Goal: Check status: Check status

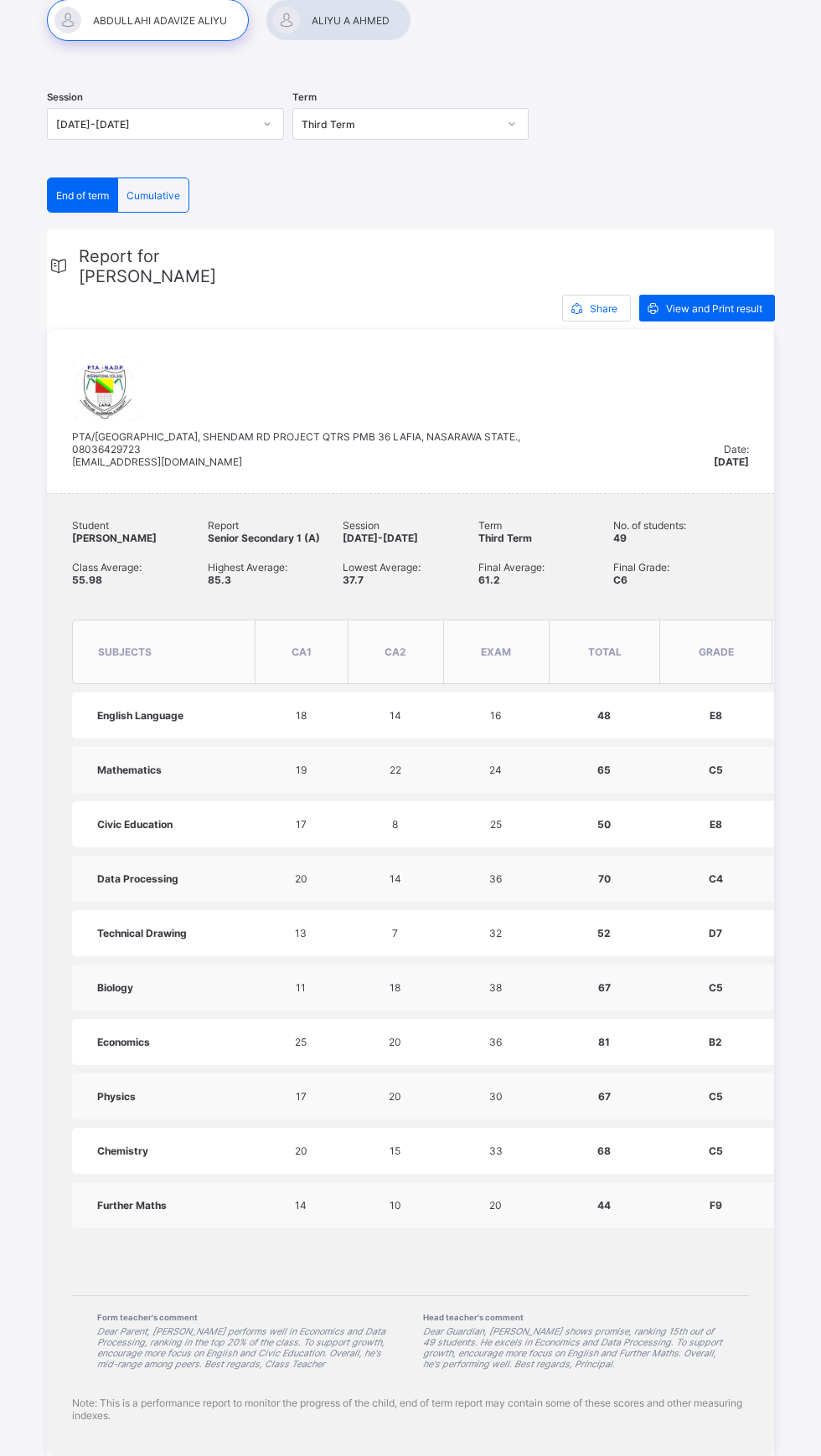
scroll to position [167, 0]
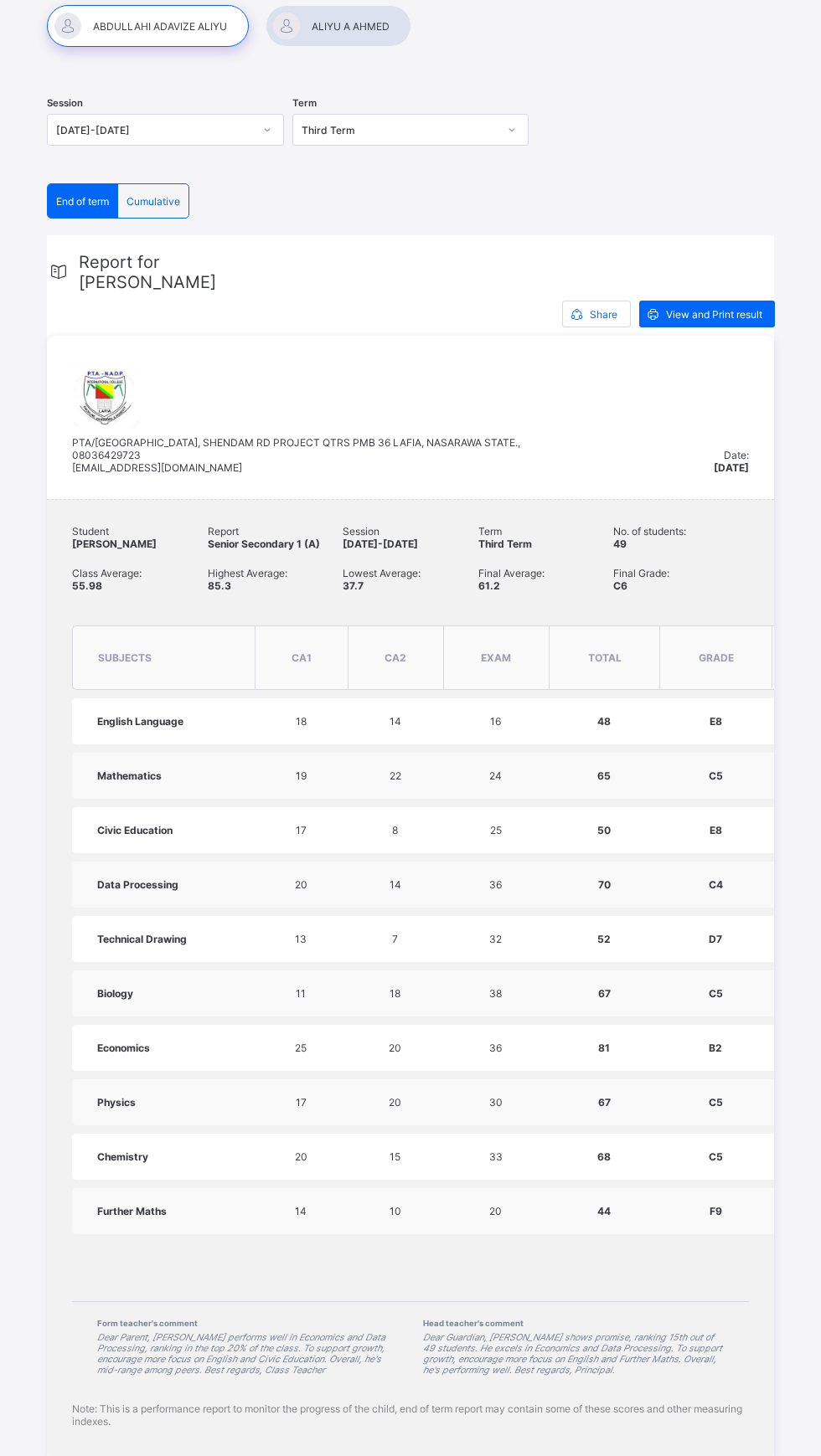
click at [483, 550] on div "Term Third Term" at bounding box center [545, 537] width 136 height 25
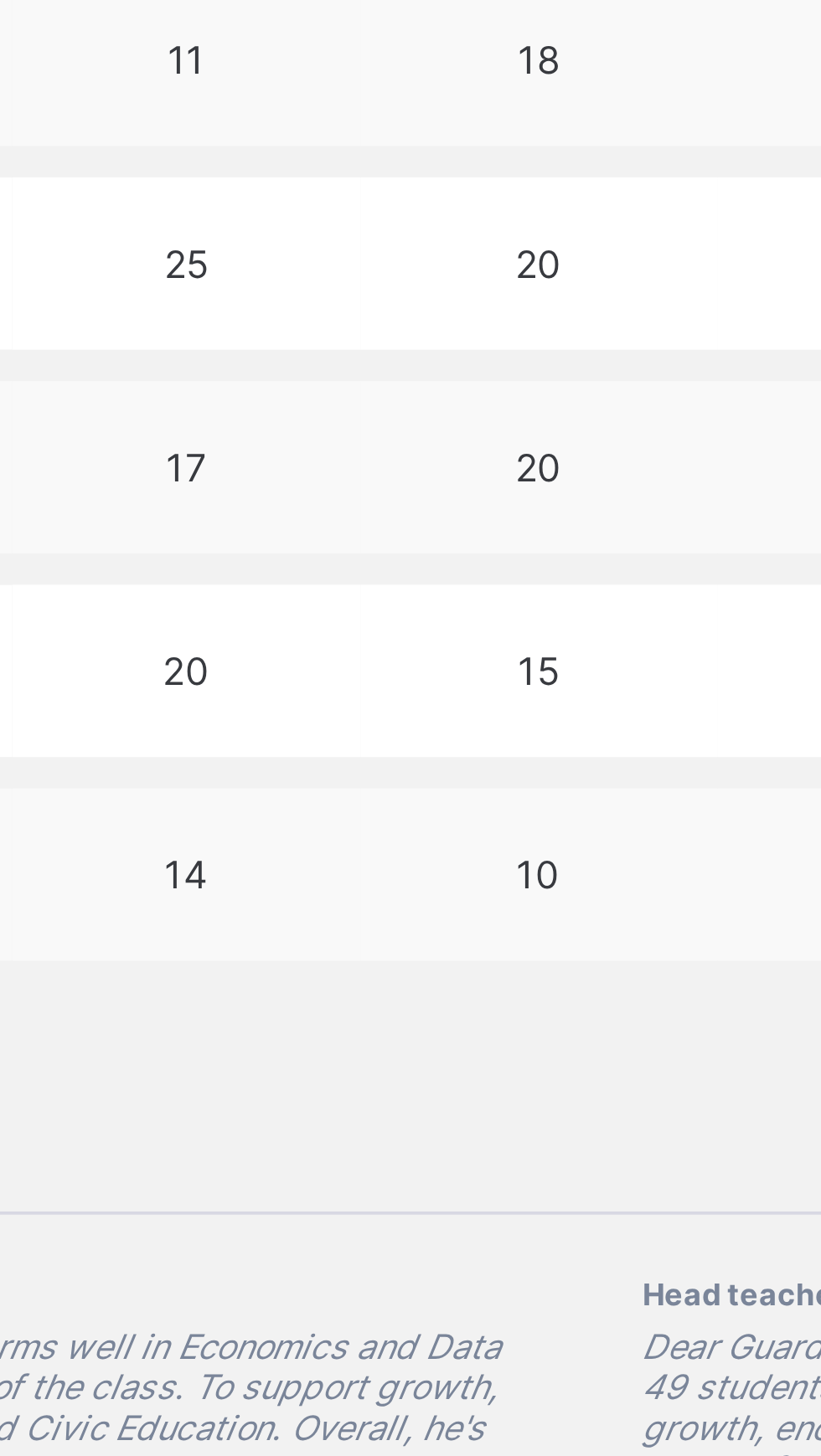
scroll to position [1285, 0]
